Goal: Task Accomplishment & Management: Use online tool/utility

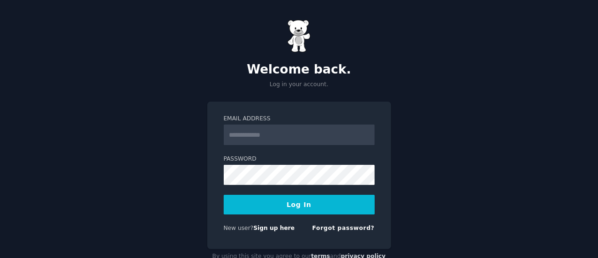
click at [313, 132] on input "Email Address" at bounding box center [299, 135] width 151 height 21
type input "**********"
click at [280, 210] on button "Log In" at bounding box center [299, 205] width 151 height 20
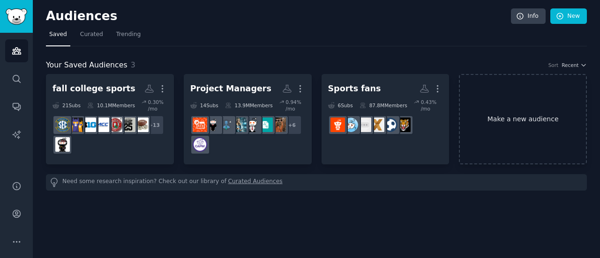
click at [508, 113] on link "Make a new audience" at bounding box center [523, 119] width 128 height 90
